Goal: Find specific page/section

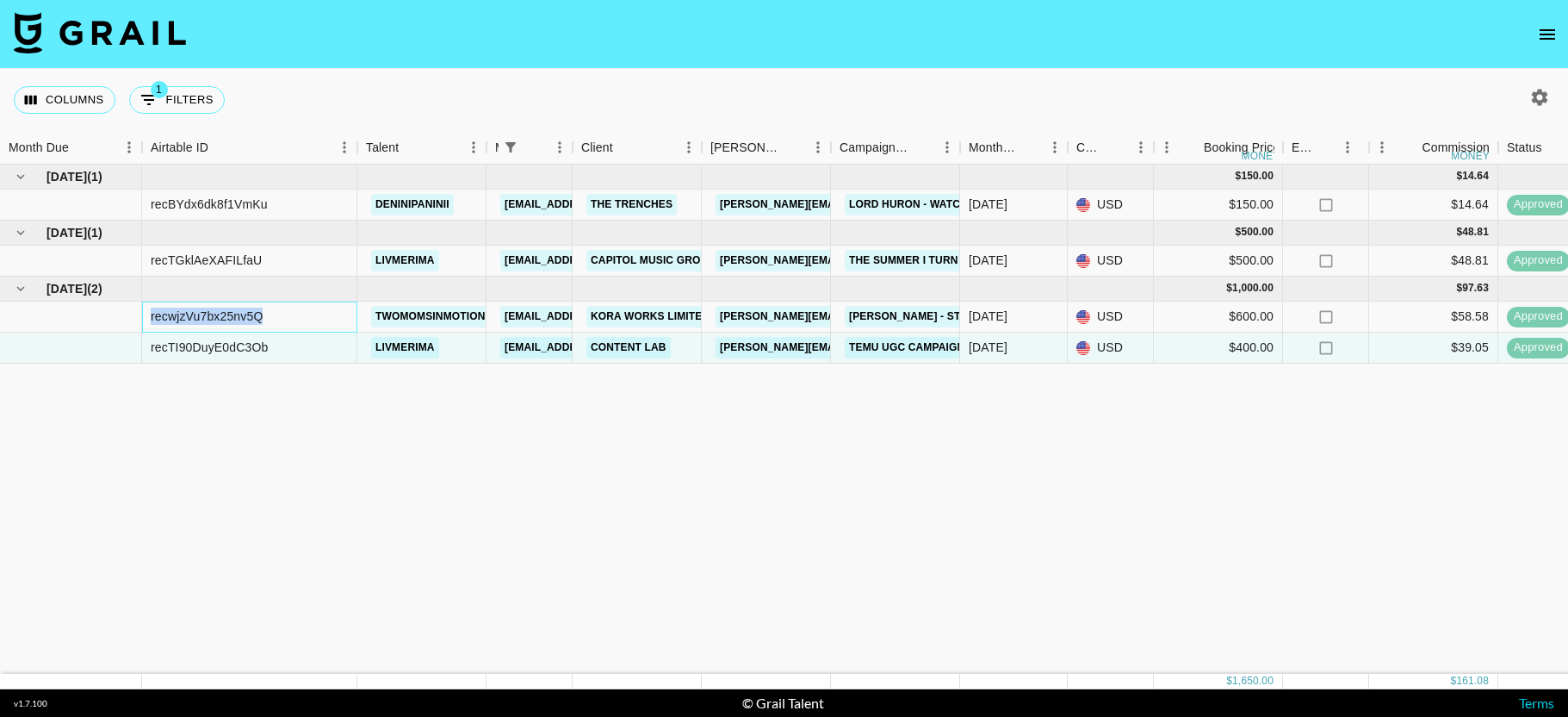
drag, startPoint x: 283, startPoint y: 321, endPoint x: 150, endPoint y: 308, distance: 133.6
click at [150, 308] on div "recwjzVu7bx25nv5Q" at bounding box center [250, 317] width 215 height 31
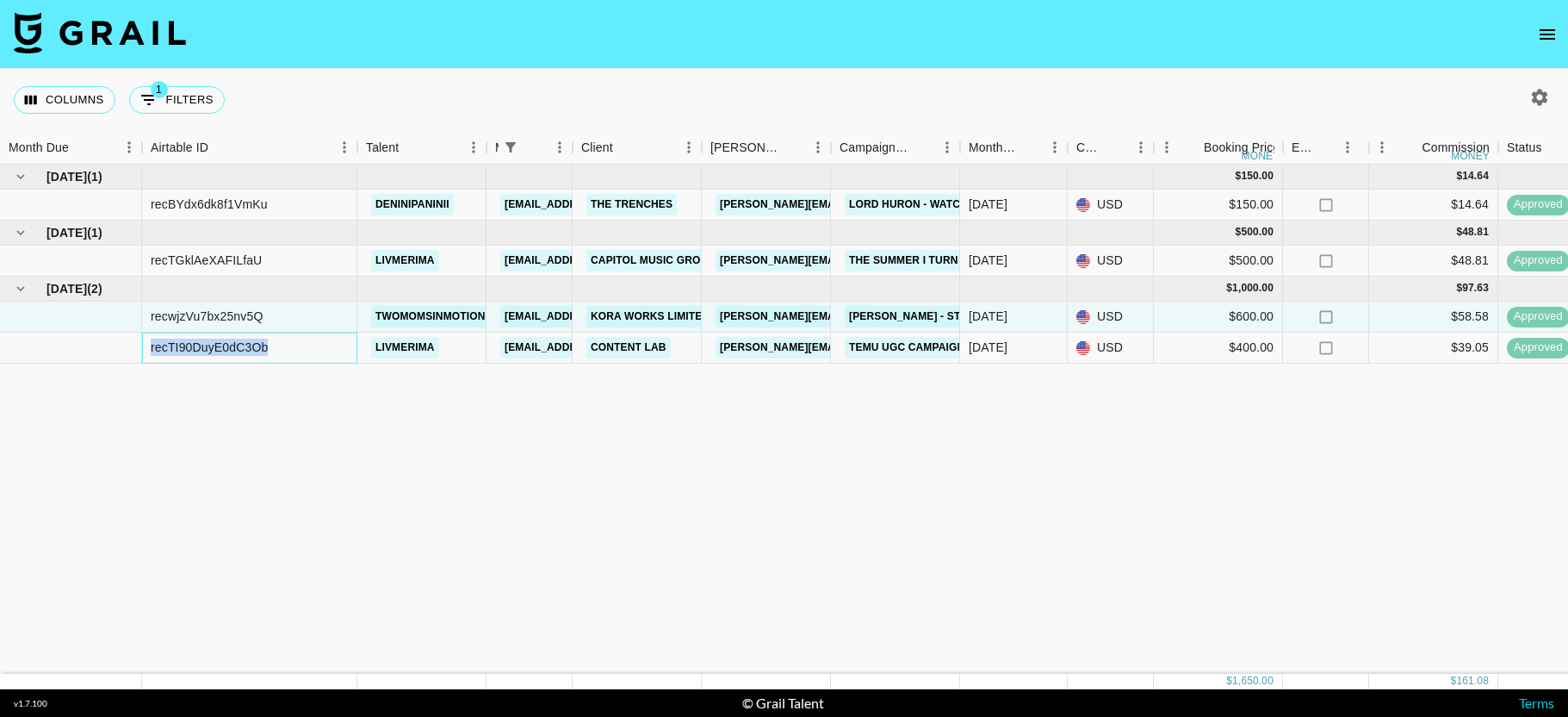
drag, startPoint x: 287, startPoint y: 347, endPoint x: 144, endPoint y: 348, distance: 143.0
click at [144, 348] on div "recTI90DuyE0dC3Ob" at bounding box center [250, 347] width 215 height 31
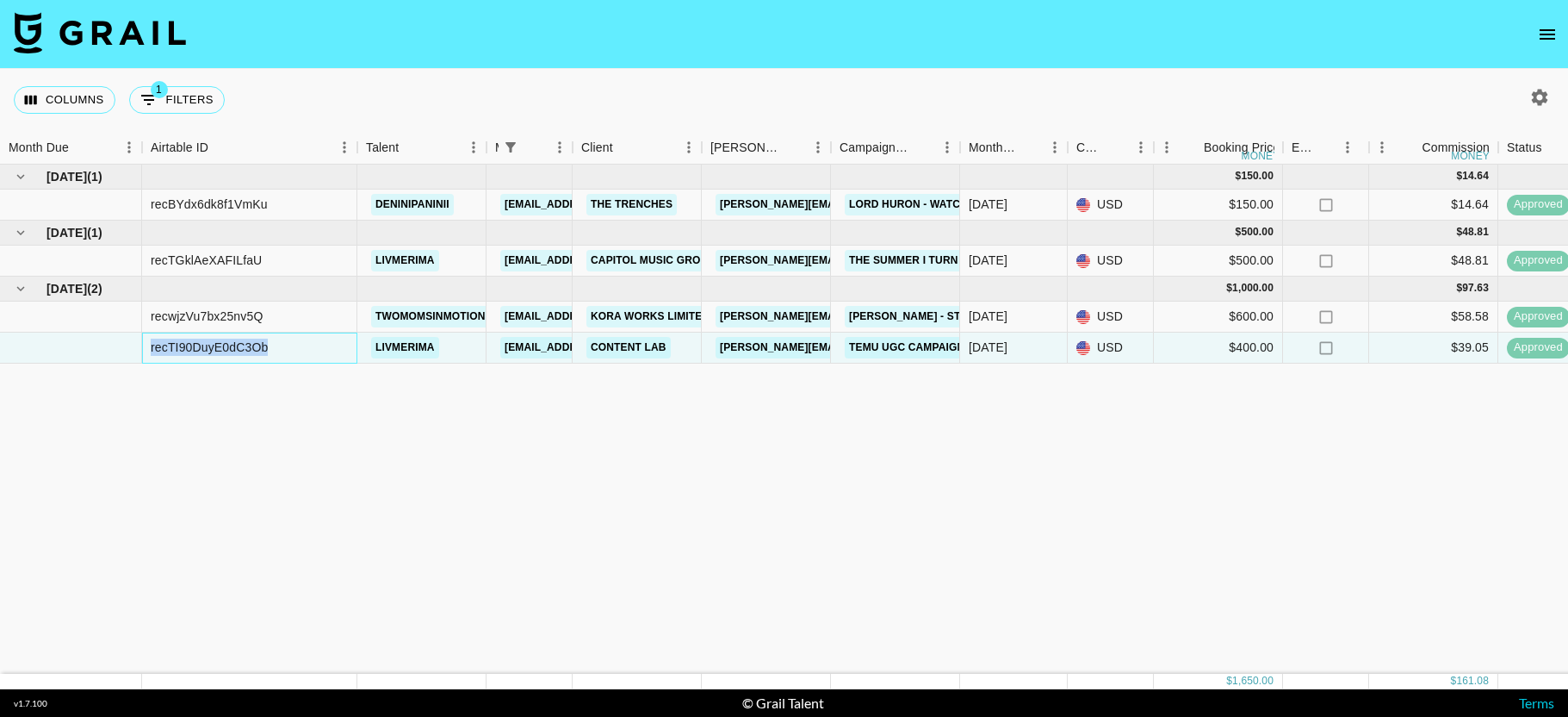
copy div "recTI90DuyE0dC3Ob"
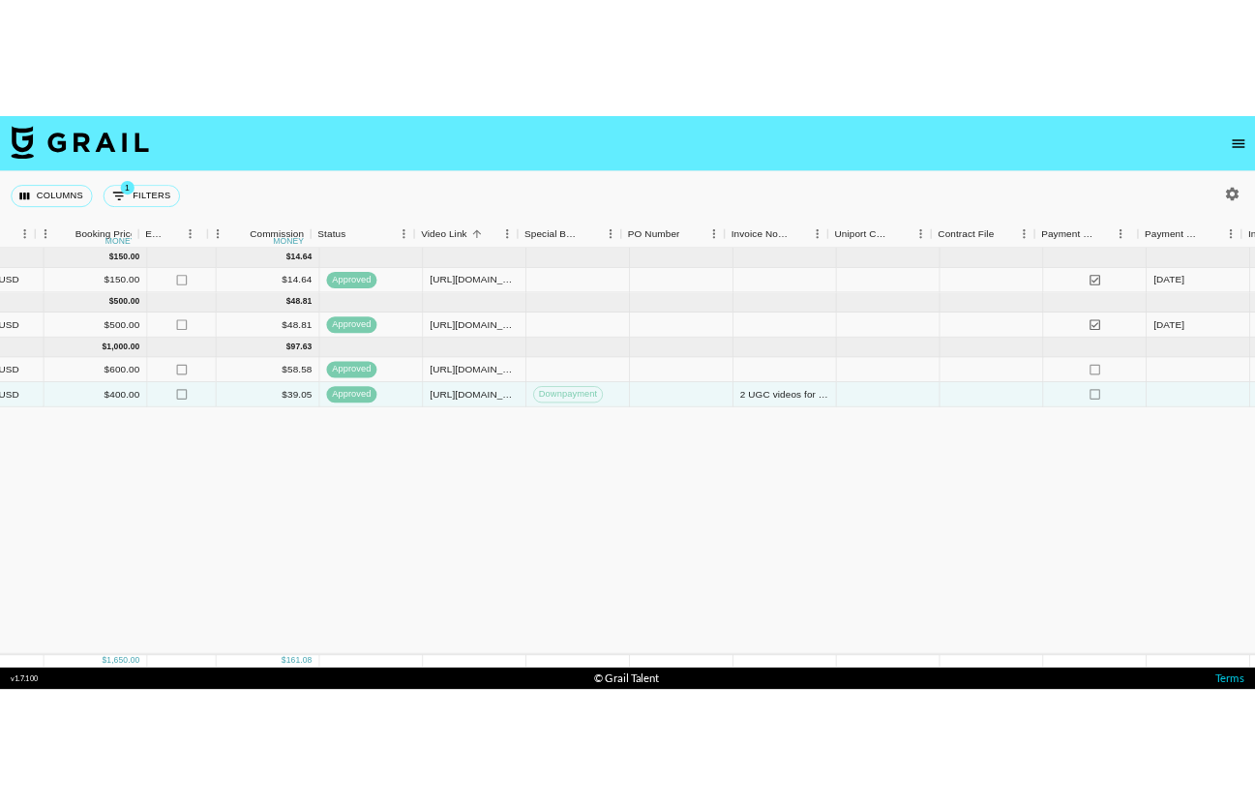
scroll to position [0, 1247]
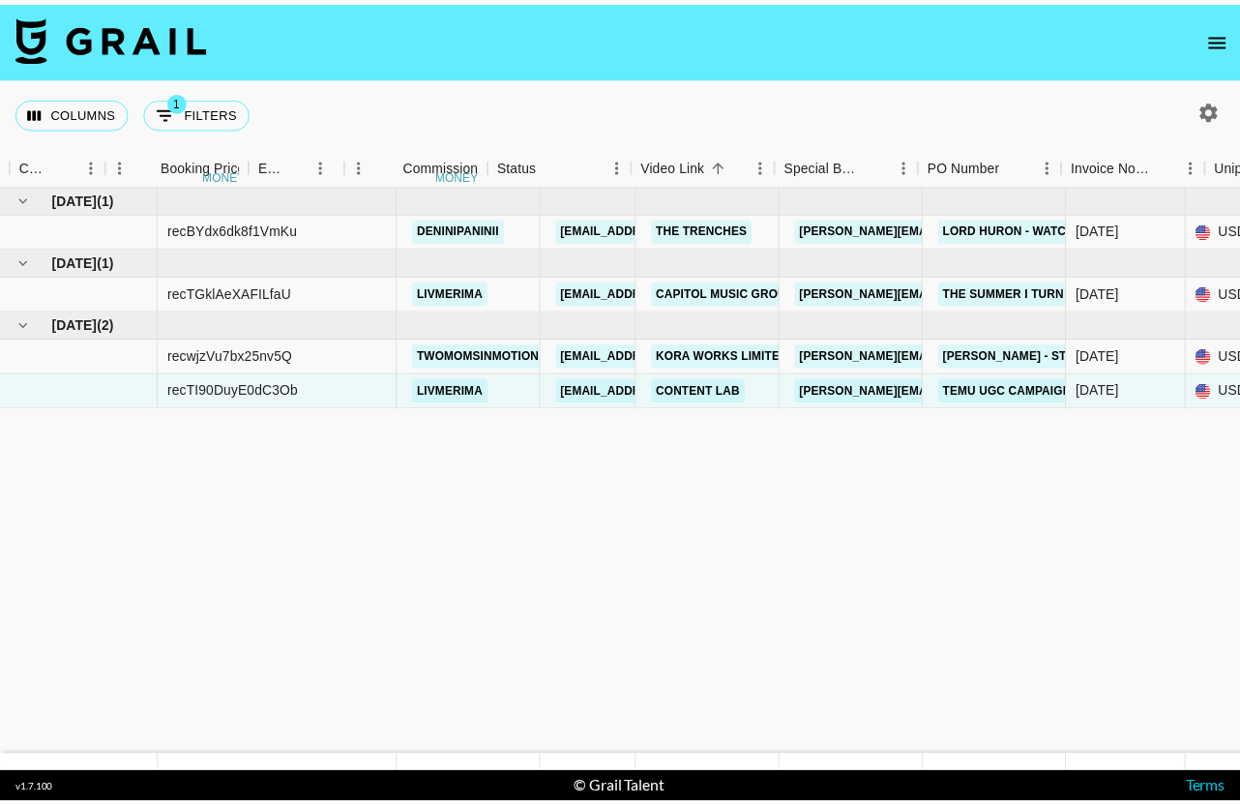
scroll to position [0, 1190]
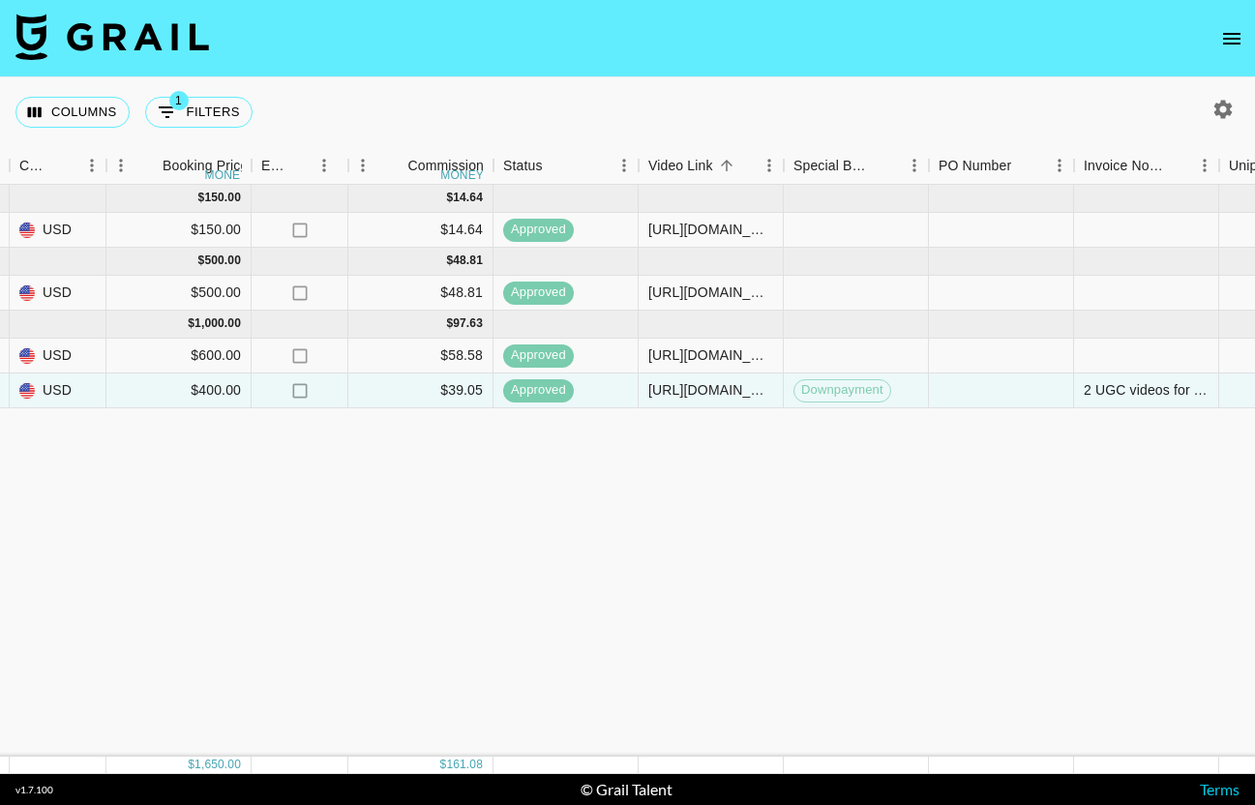
click at [1224, 42] on icon "open drawer" at bounding box center [1231, 39] width 17 height 12
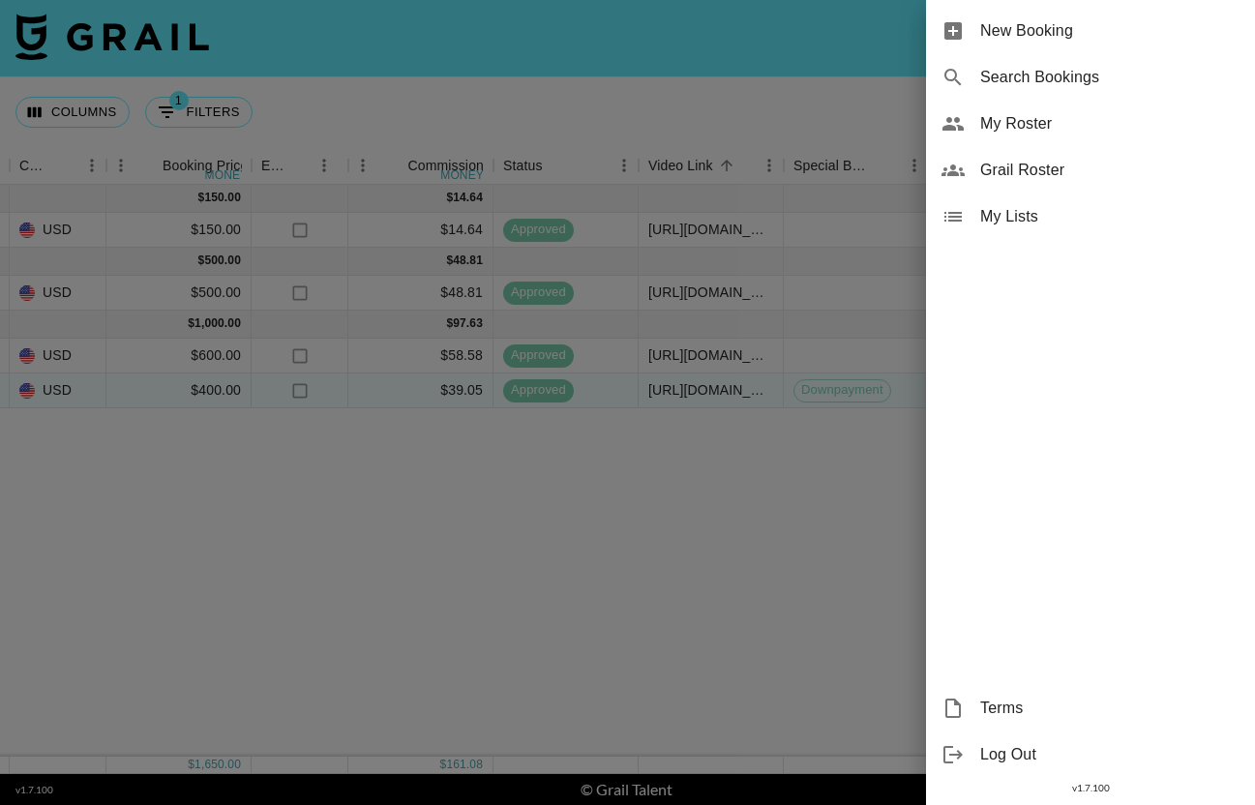
click at [1059, 164] on span "Grail Roster" at bounding box center [1109, 170] width 259 height 23
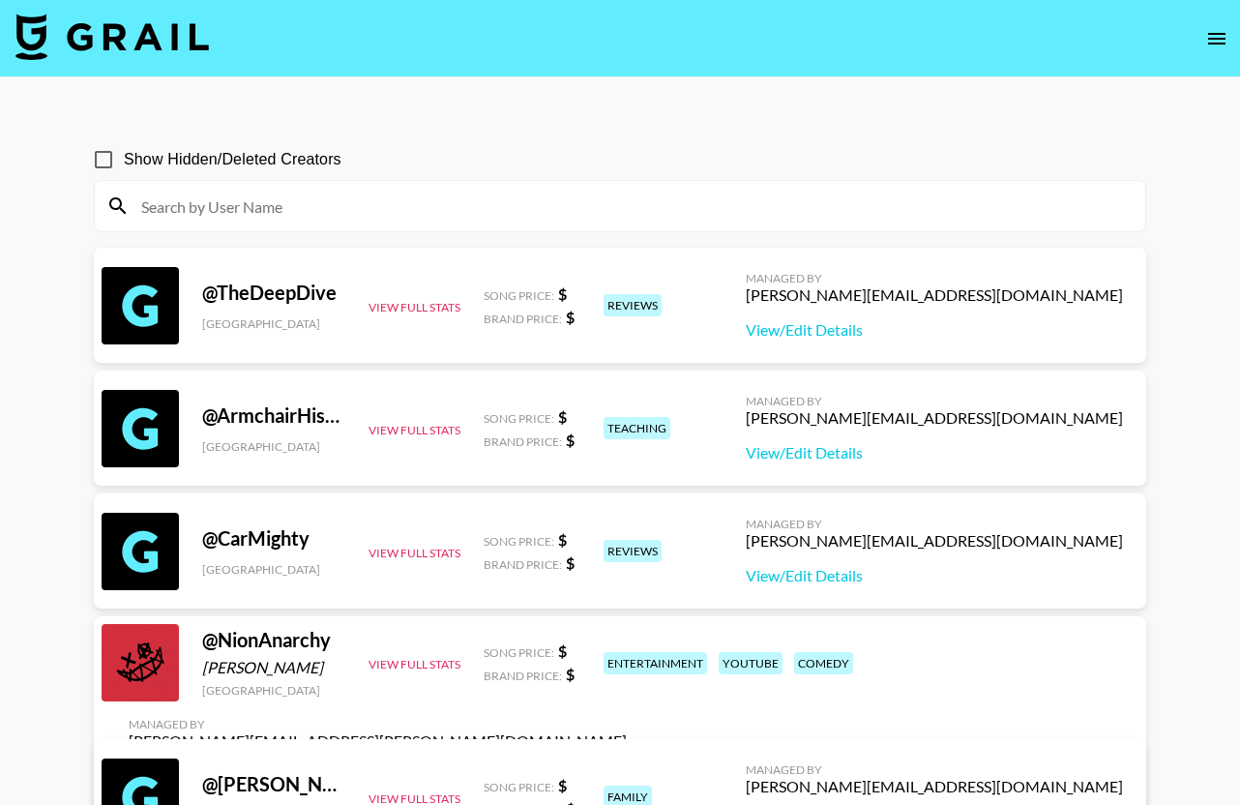
click at [1223, 43] on icon "open drawer" at bounding box center [1216, 39] width 17 height 12
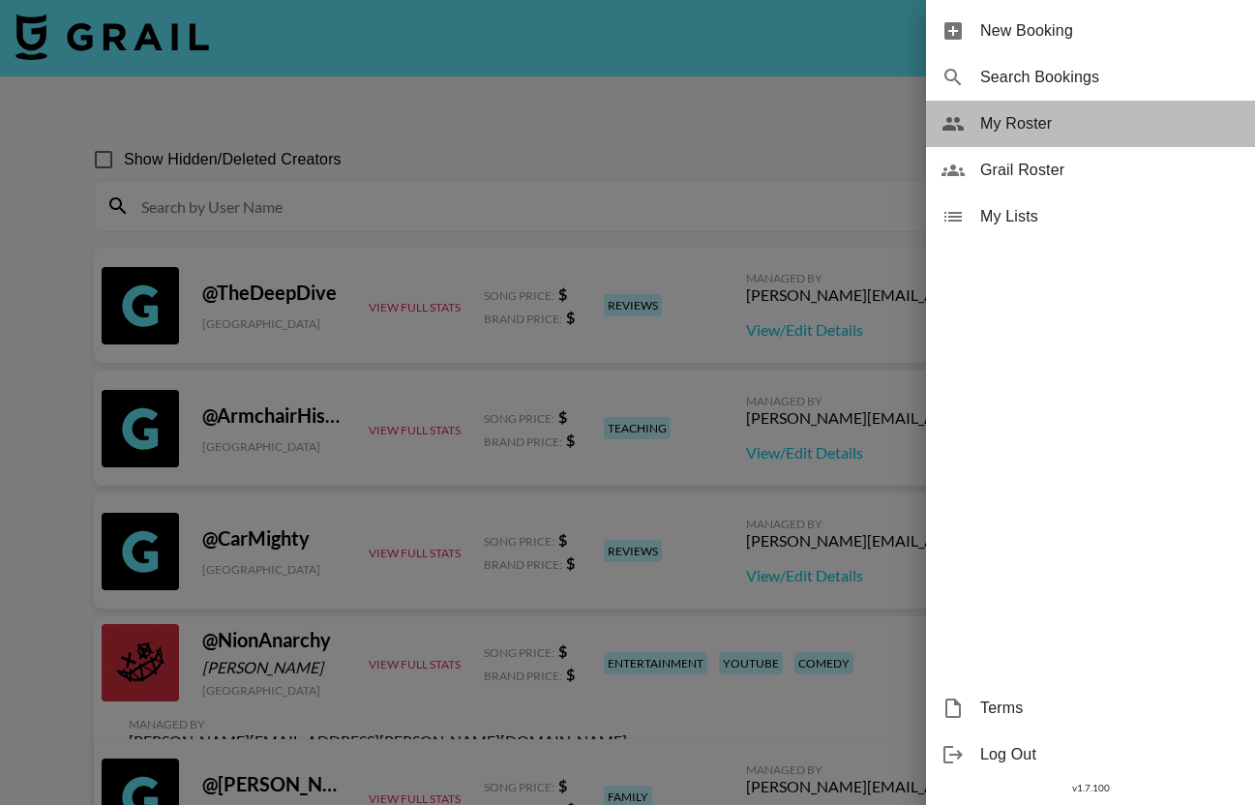
click at [1028, 131] on span "My Roster" at bounding box center [1109, 123] width 259 height 23
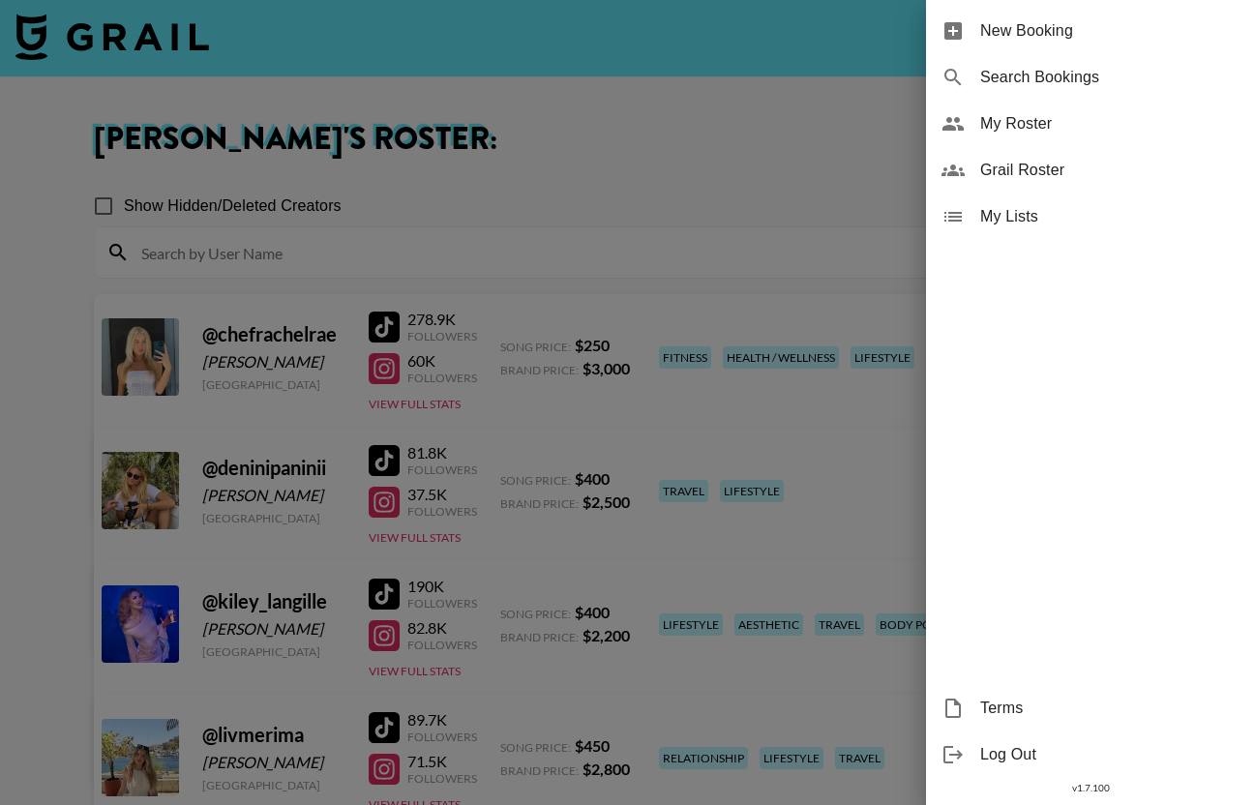
click at [376, 378] on div at bounding box center [627, 402] width 1255 height 805
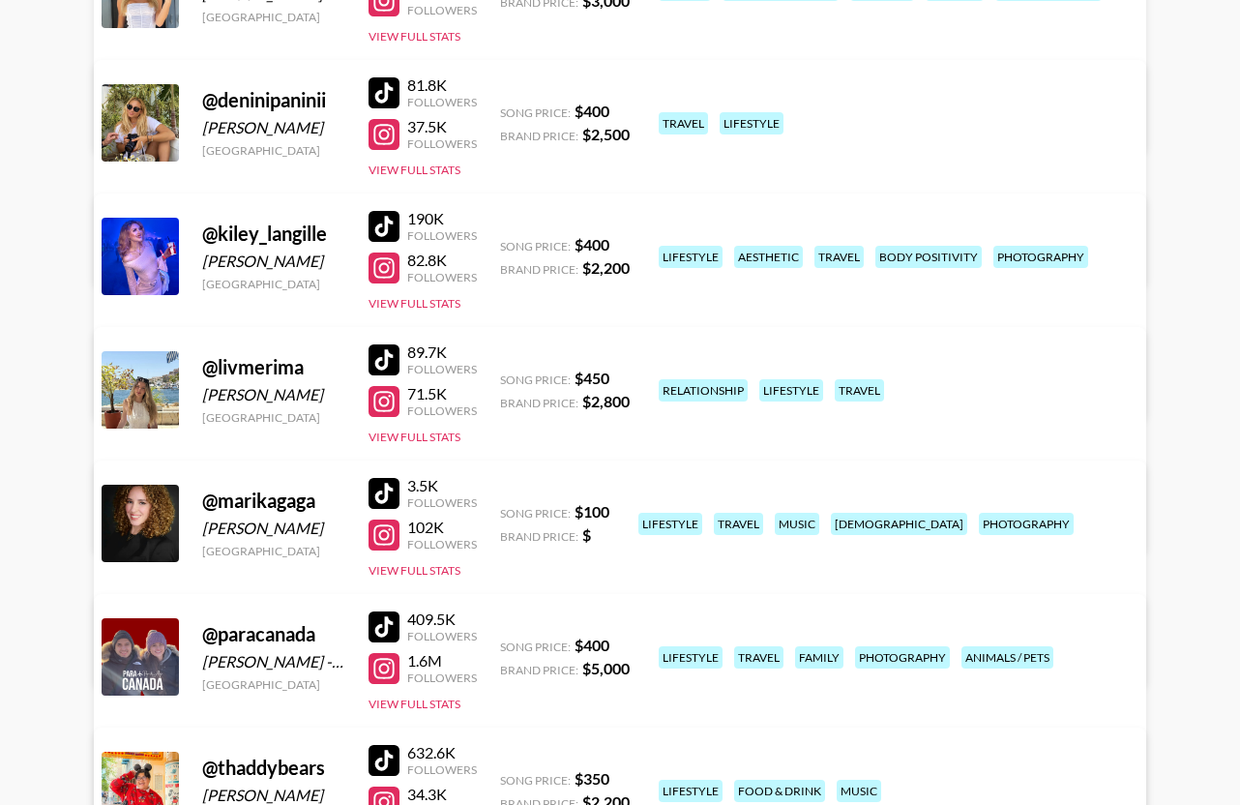
scroll to position [681, 0]
